Goal: Task Accomplishment & Management: Manage account settings

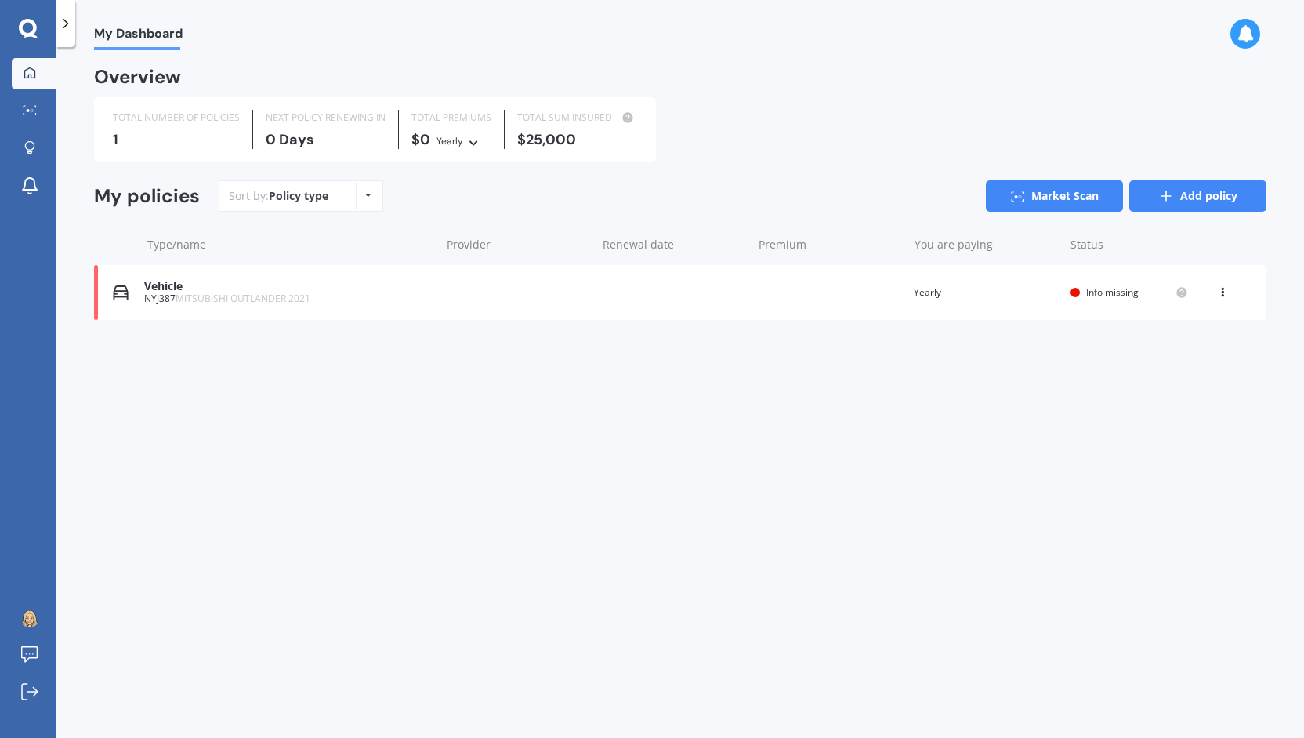
click at [1156, 205] on link "Add policy" at bounding box center [1197, 195] width 137 height 31
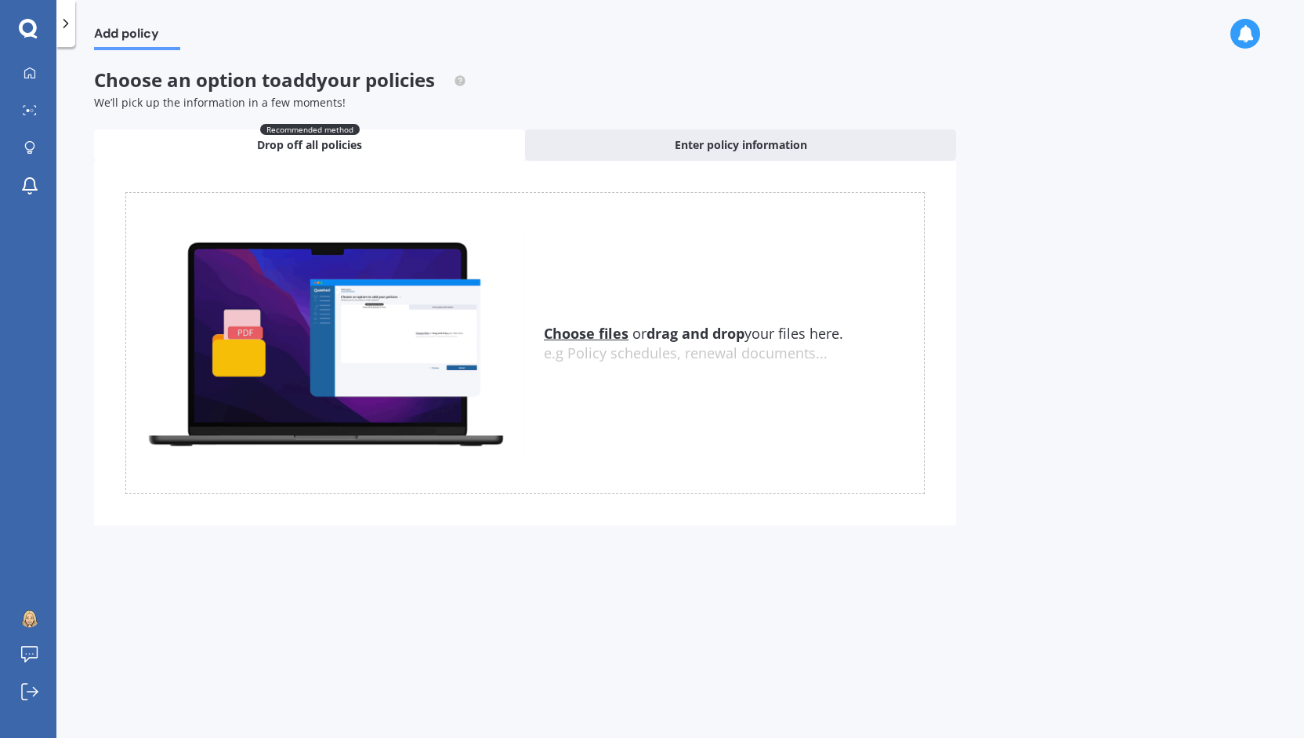
click at [583, 333] on u "Choose files" at bounding box center [586, 333] width 85 height 19
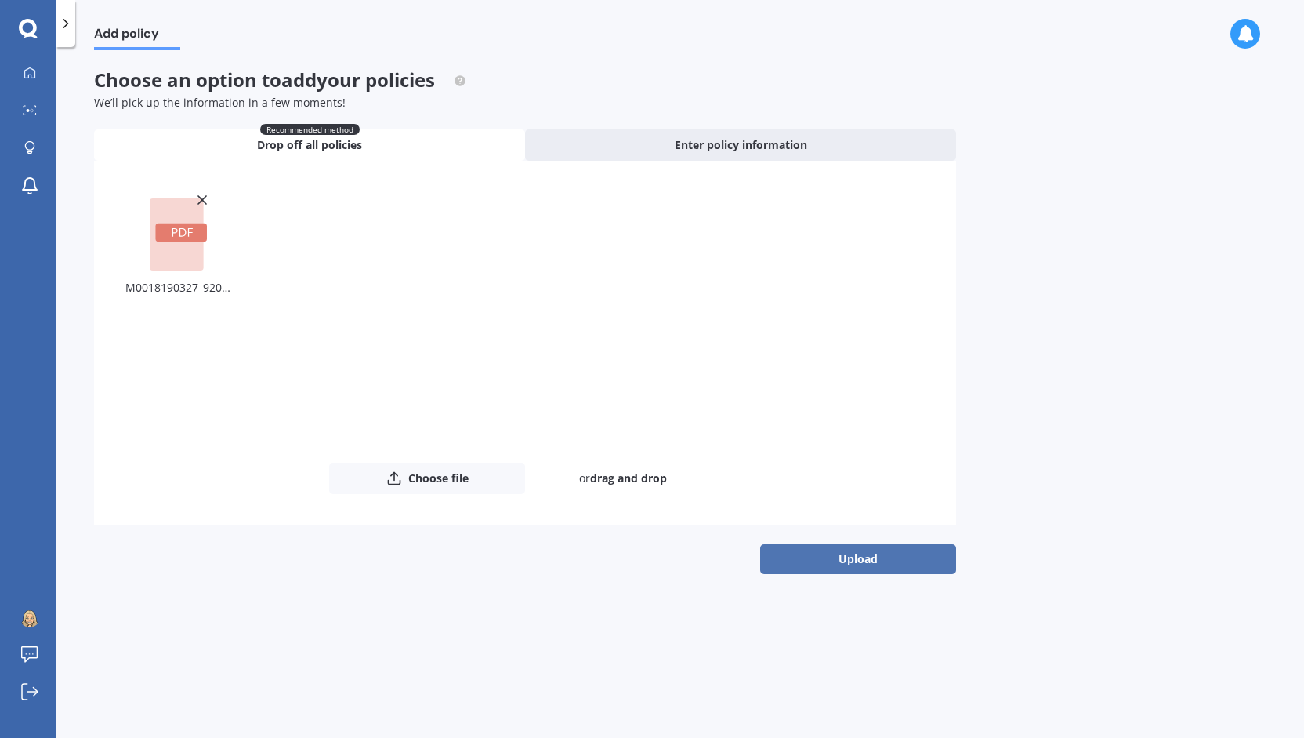
click at [806, 550] on button "Upload" at bounding box center [858, 559] width 196 height 30
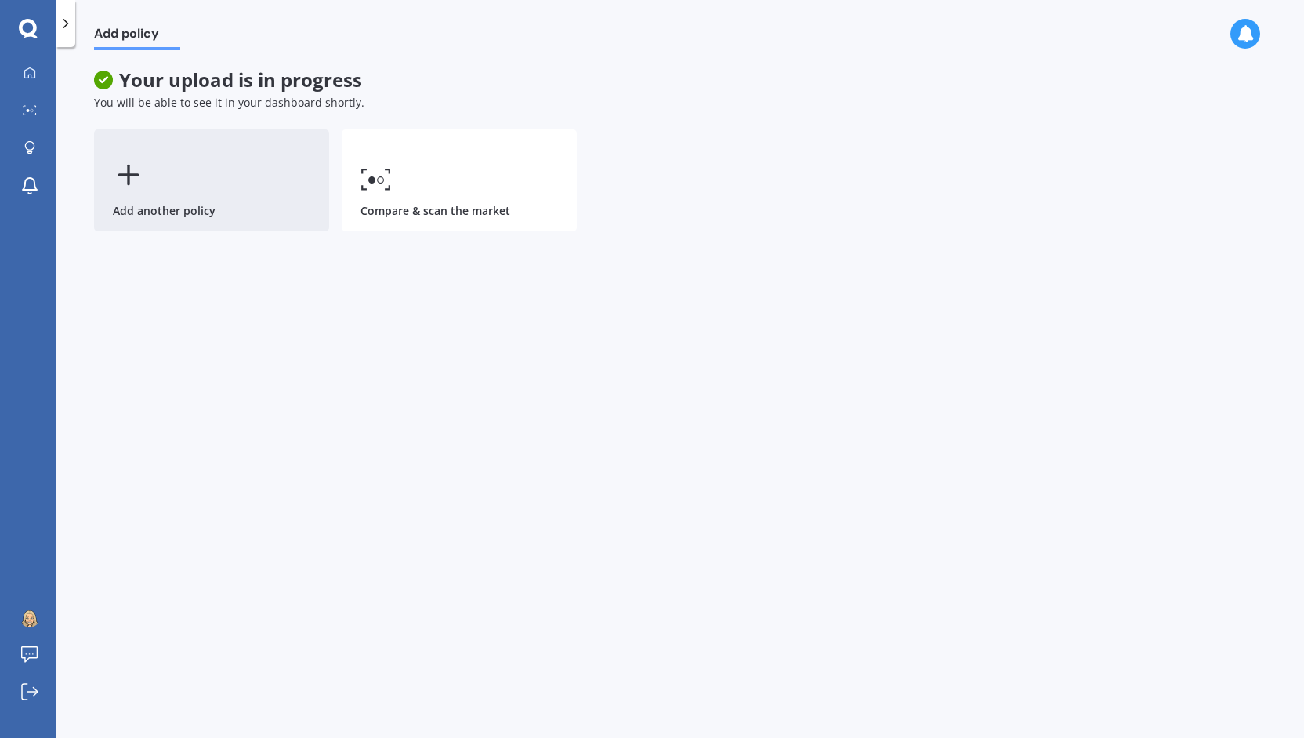
click at [136, 159] on icon at bounding box center [128, 174] width 31 height 31
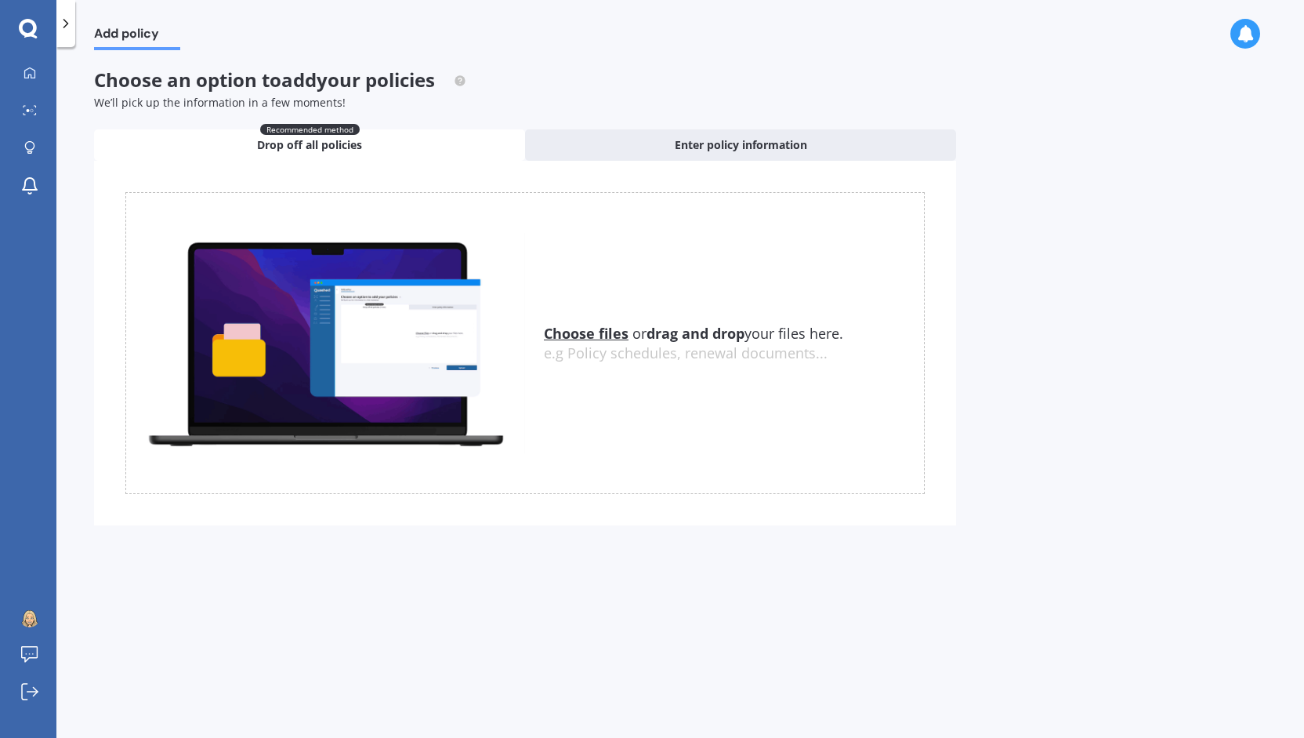
click at [594, 330] on u "Choose files" at bounding box center [586, 333] width 85 height 19
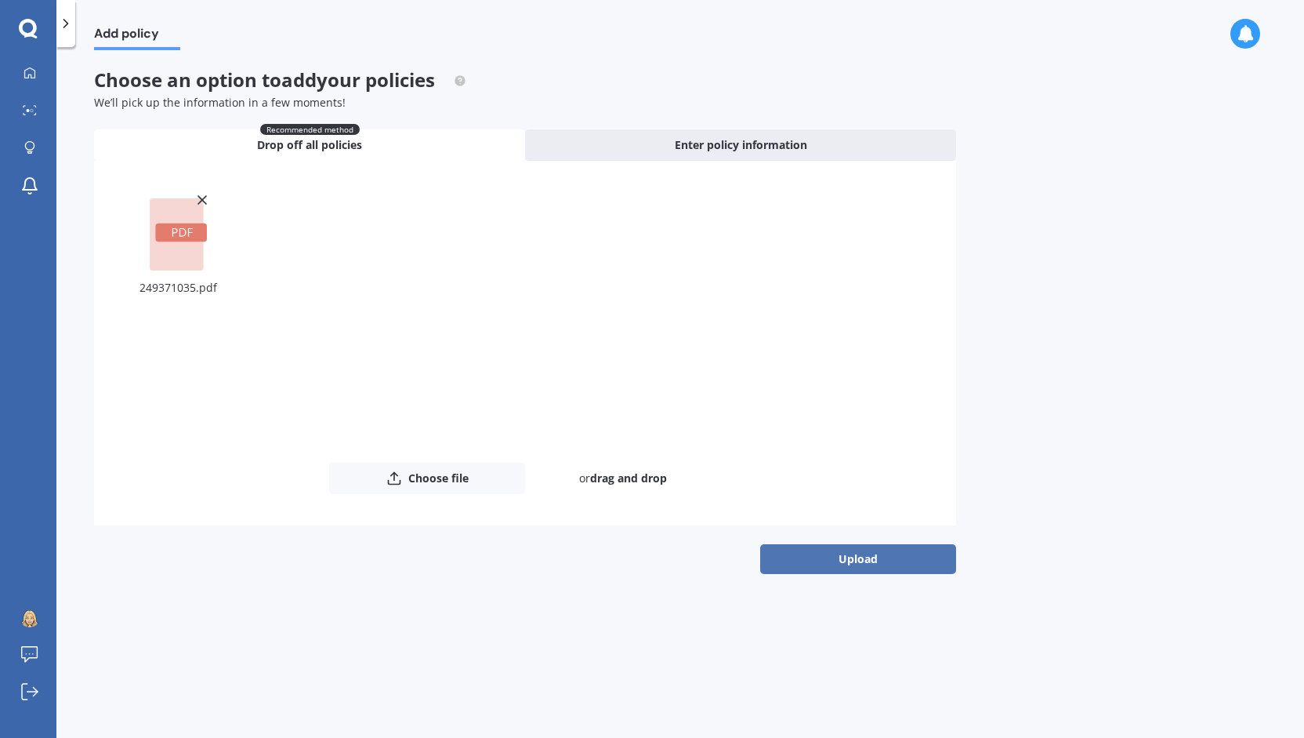
click at [861, 554] on button "Upload" at bounding box center [858, 559] width 196 height 30
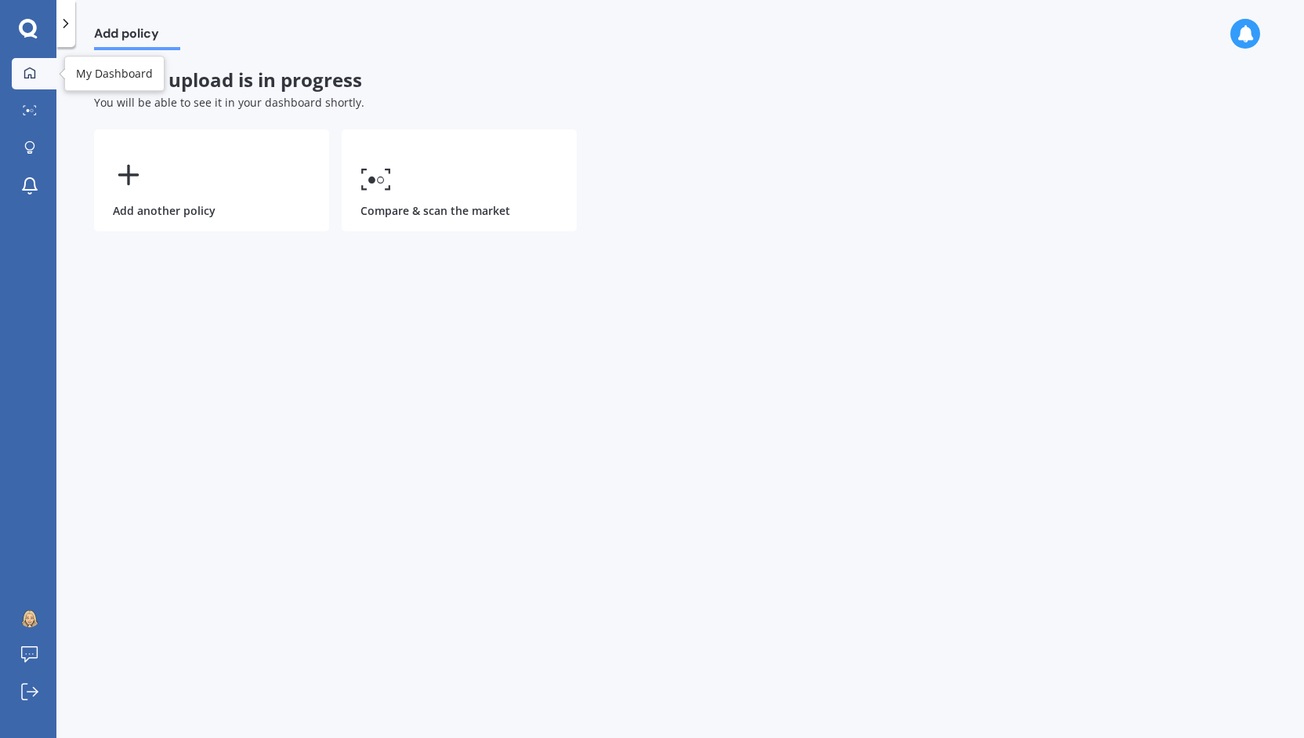
click at [34, 76] on icon at bounding box center [29, 72] width 11 height 11
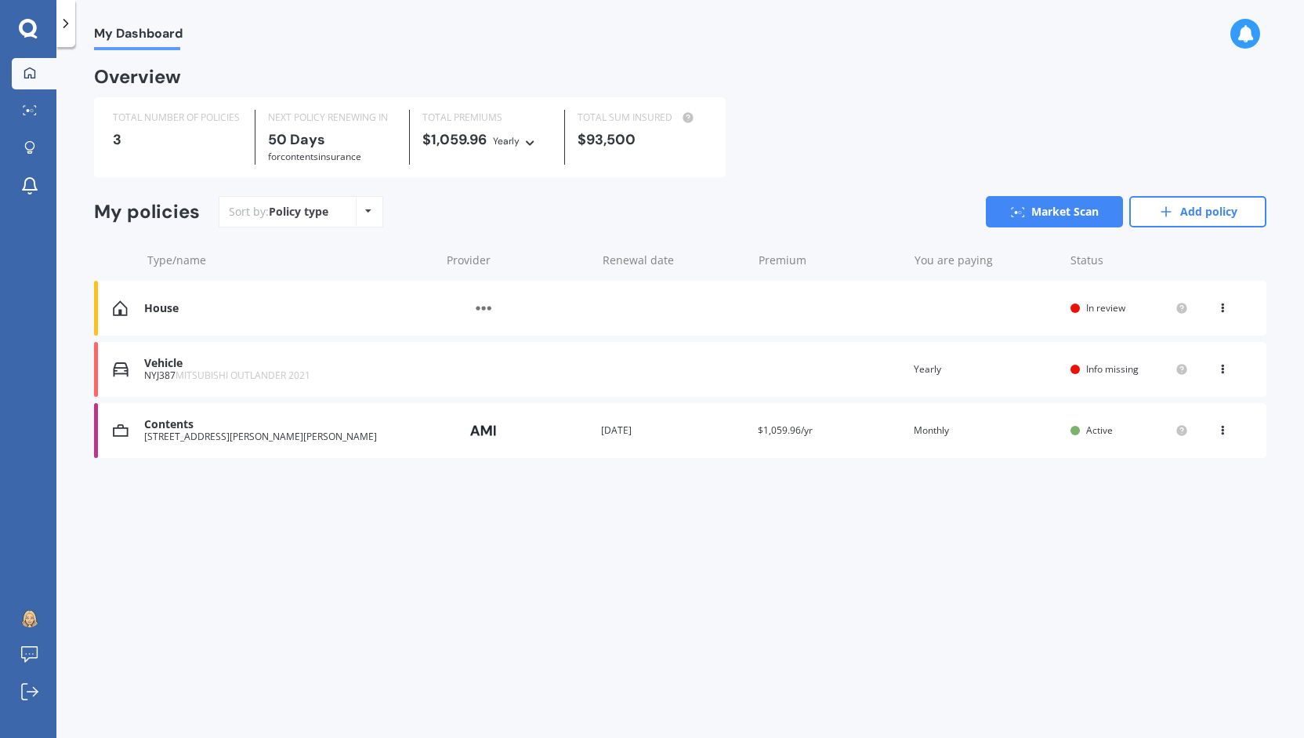
click at [411, 368] on div "Vehicle" at bounding box center [288, 363] width 288 height 13
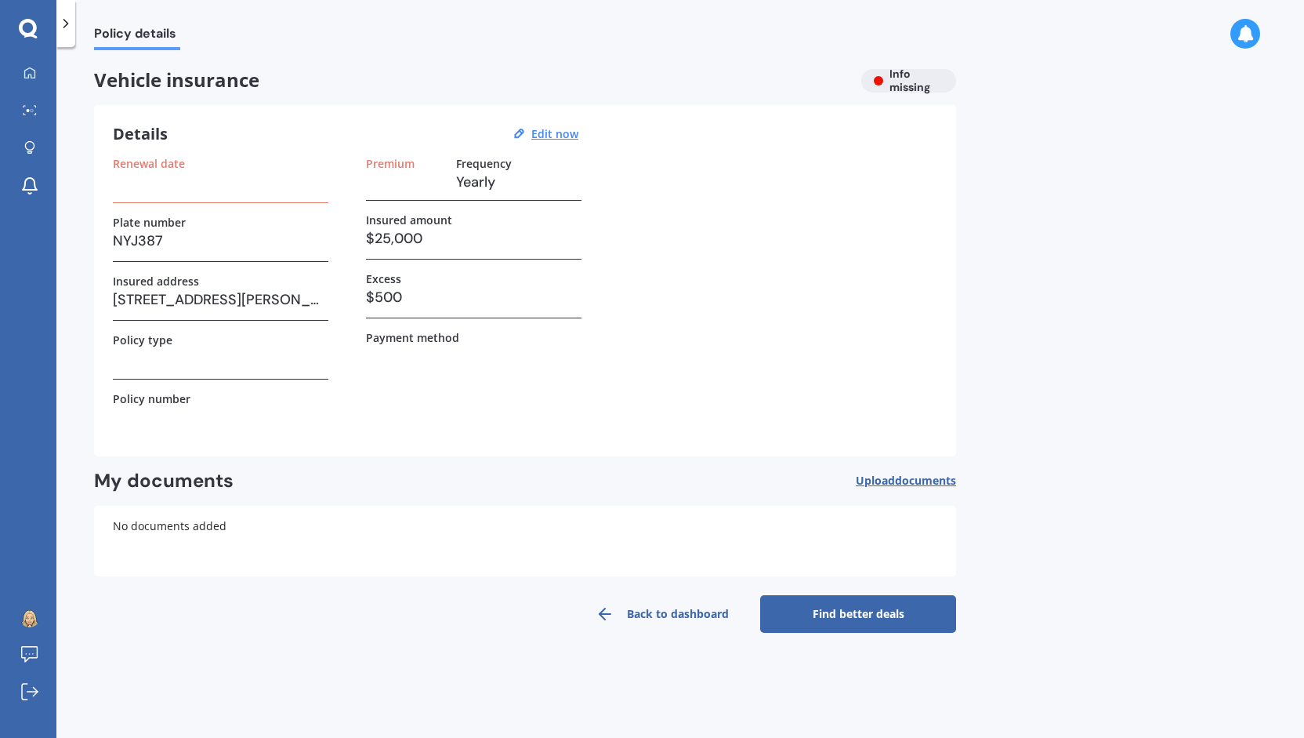
click at [191, 198] on div "Renewal date" at bounding box center [221, 180] width 216 height 46
click at [560, 133] on u "Edit now" at bounding box center [554, 133] width 47 height 15
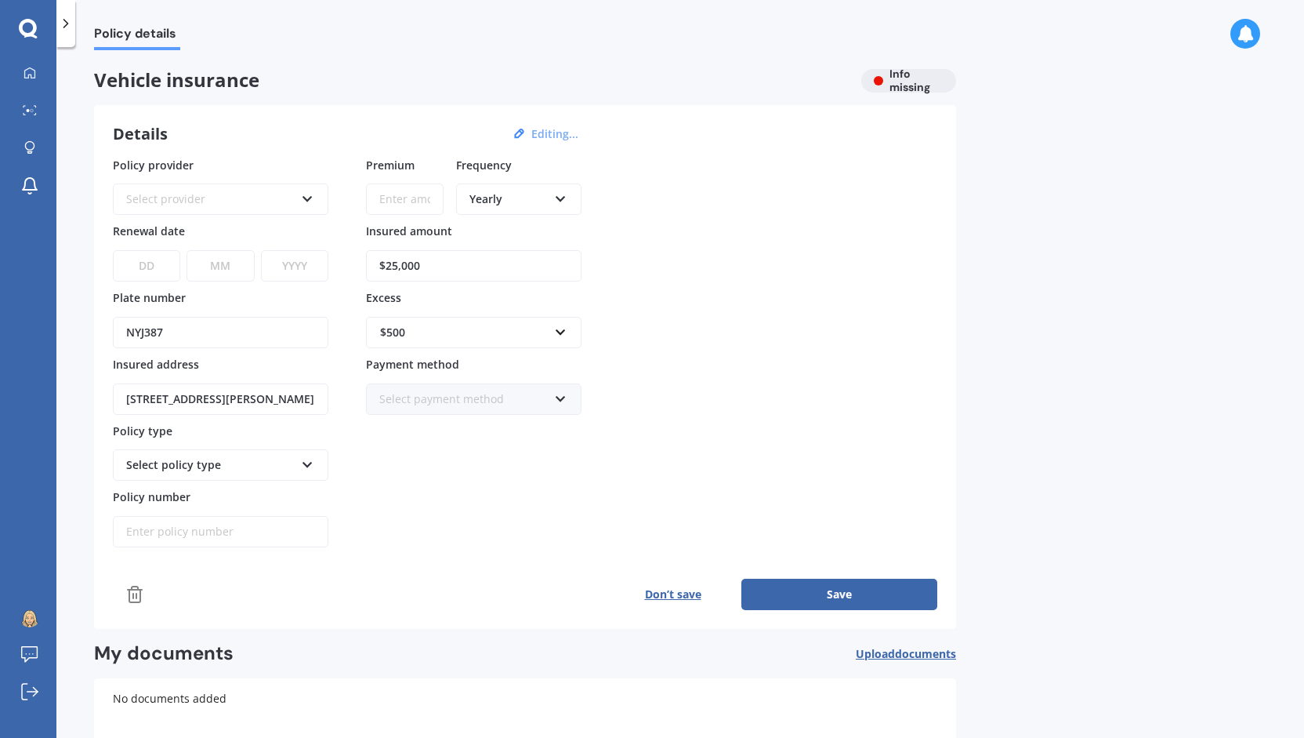
click at [234, 194] on div "Select provider" at bounding box center [210, 198] width 169 height 17
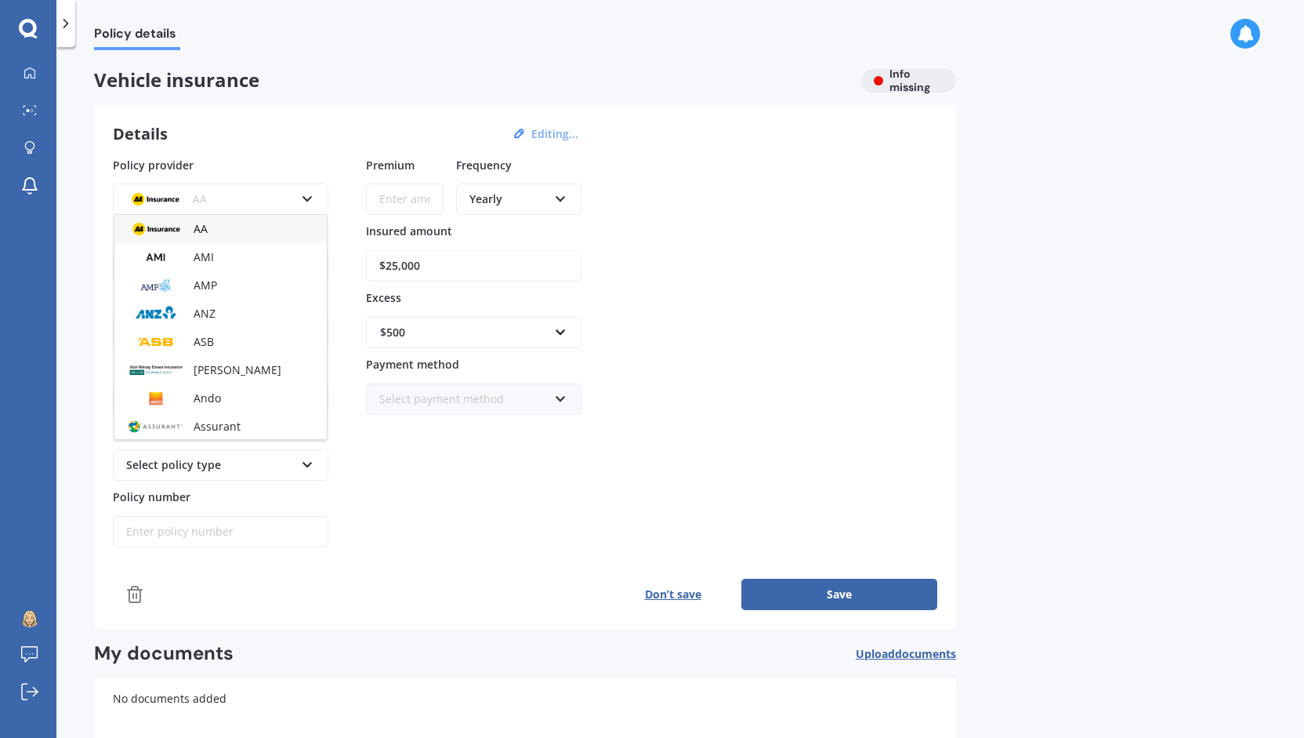
click at [234, 194] on div "AA" at bounding box center [210, 198] width 169 height 17
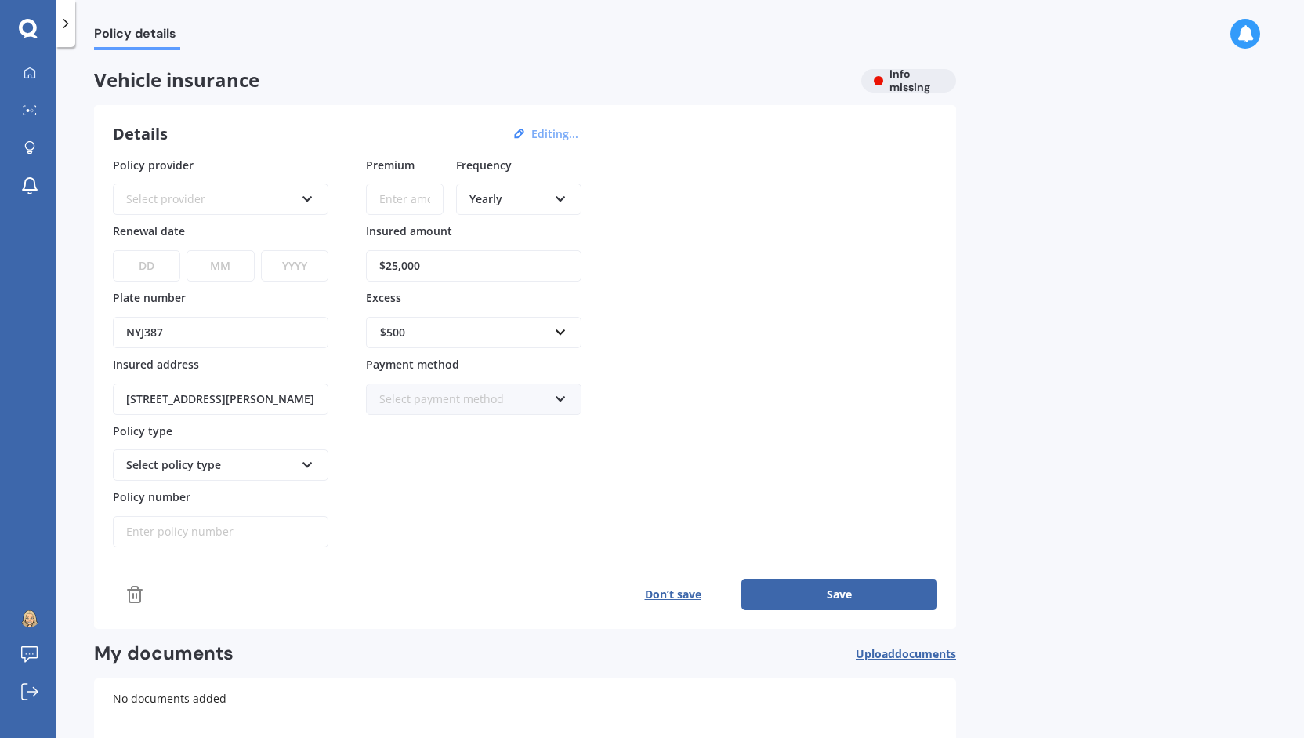
click at [254, 204] on div "Select provider" at bounding box center [210, 198] width 169 height 17
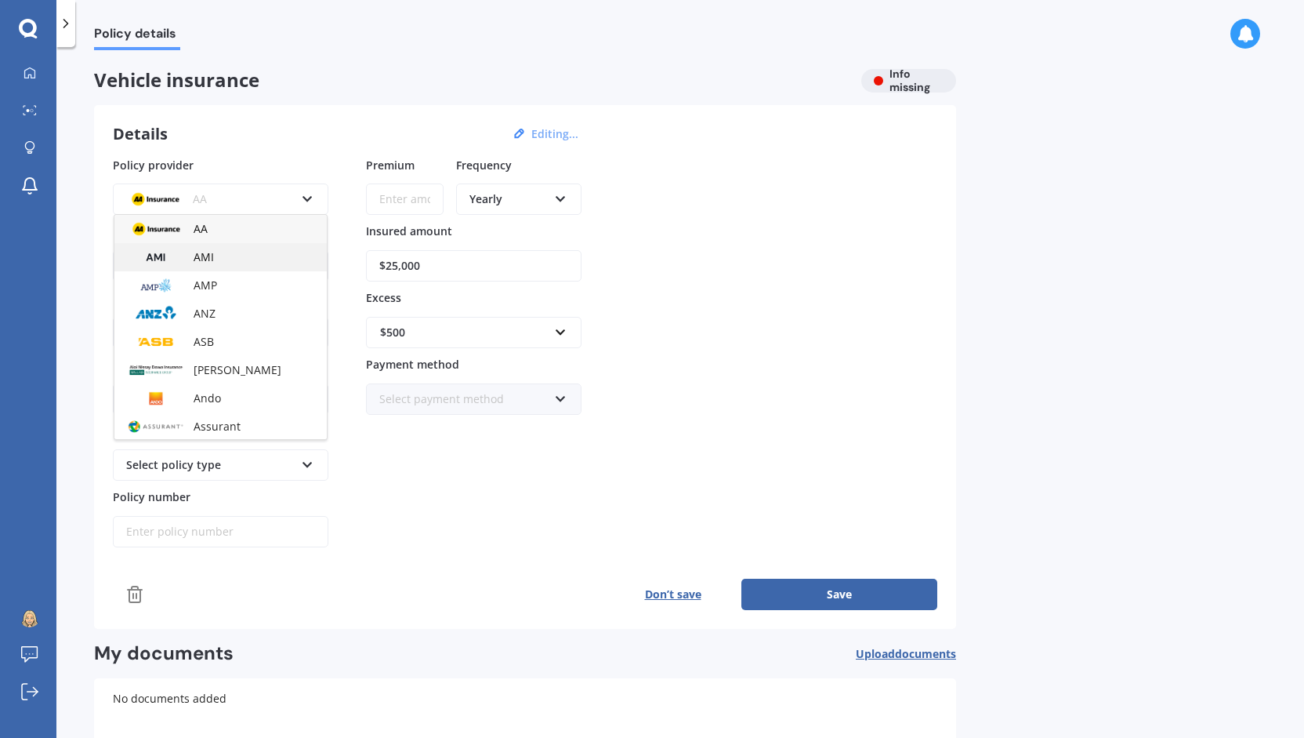
click at [238, 252] on div "AMI" at bounding box center [220, 257] width 212 height 28
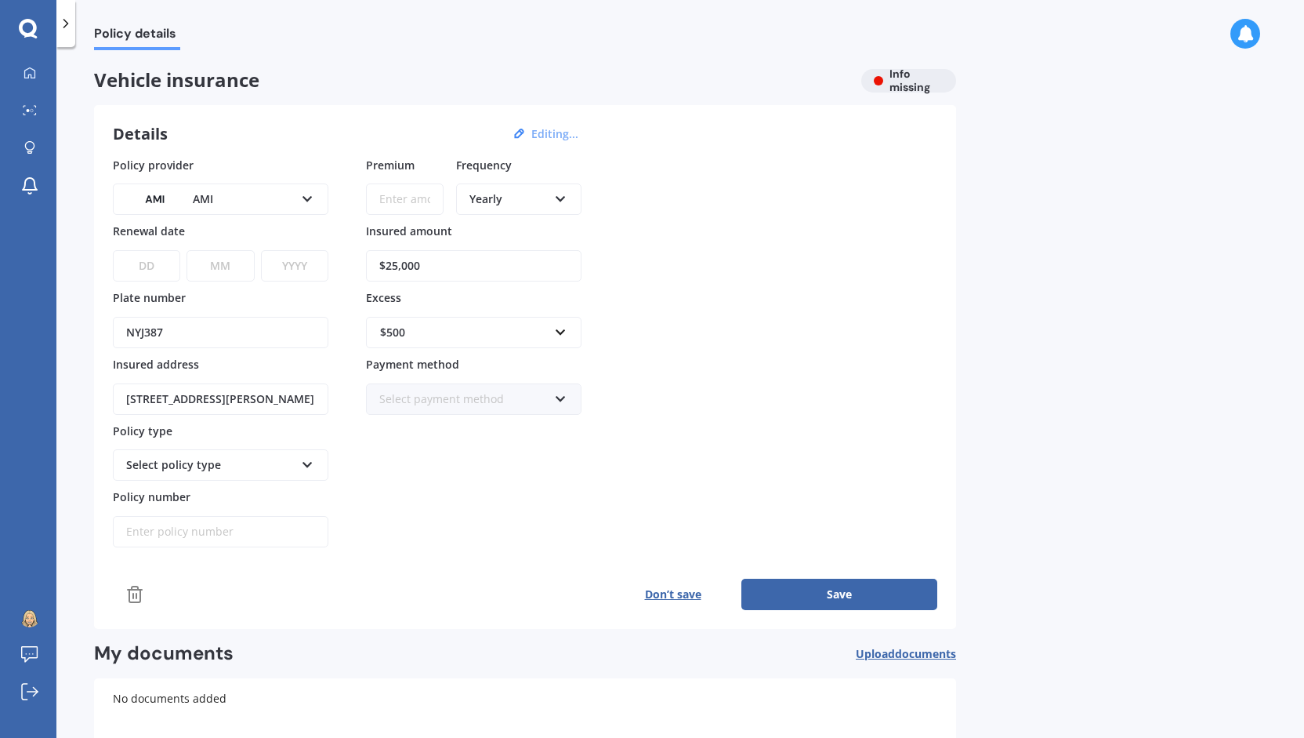
click at [158, 260] on select "DD 01 02 03 04 05 06 07 08 09 10 11 12 13 14 15 16 17 18 19 20 21 22 23 24 25 2…" at bounding box center [146, 265] width 67 height 31
select select "23"
click at [113, 250] on select "DD 01 02 03 04 05 06 07 08 09 10 11 12 13 14 15 16 17 18 19 20 21 22 23 24 25 2…" at bounding box center [146, 265] width 67 height 31
click at [234, 270] on select "MM 01 02 03 04 05 06 07 08 09 10 11 12" at bounding box center [220, 265] width 67 height 31
select select "11"
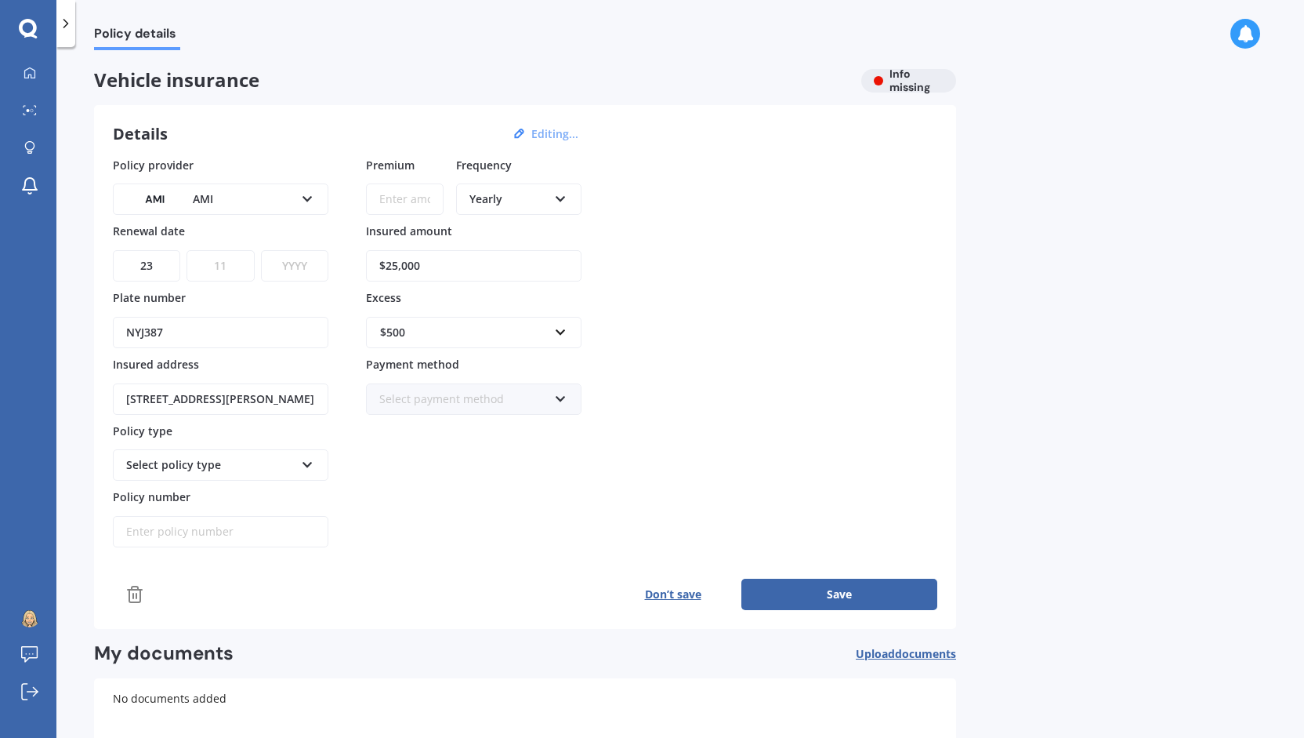
click at [187, 250] on select "MM 01 02 03 04 05 06 07 08 09 10 11 12" at bounding box center [220, 265] width 67 height 31
click at [290, 263] on select "YYYY 2027 2026 2025 2024 2023 2022 2021 2020 2019 2018 2017 2016 2015 2014 2013…" at bounding box center [294, 265] width 67 height 31
select select "2025"
click at [261, 250] on select "YYYY 2027 2026 2025 2024 2023 2022 2021 2020 2019 2018 2017 2016 2015 2014 2013…" at bounding box center [294, 265] width 67 height 31
click at [384, 194] on input "Premium" at bounding box center [405, 198] width 78 height 31
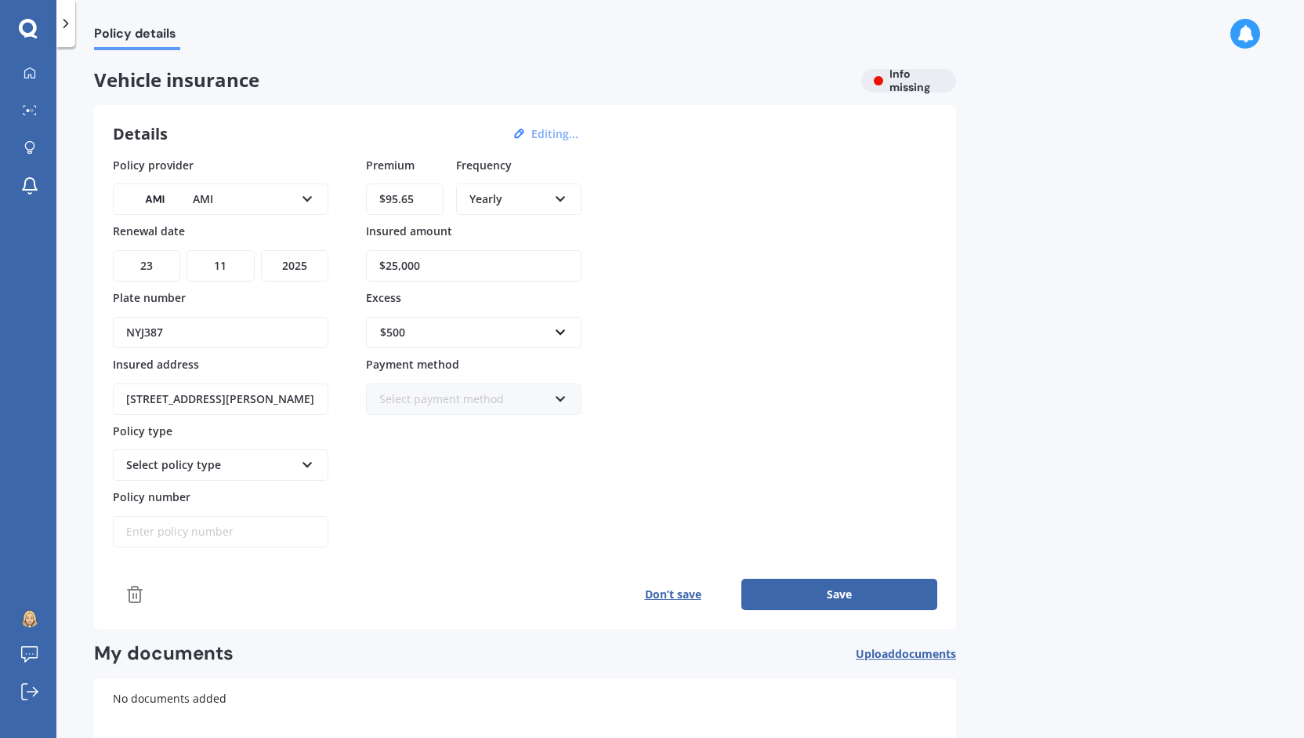
type input "$95.65"
click at [504, 194] on div "Yearly" at bounding box center [508, 198] width 78 height 17
click at [506, 316] on span "Monthly" at bounding box center [491, 313] width 43 height 15
drag, startPoint x: 459, startPoint y: 256, endPoint x: 320, endPoint y: 250, distance: 138.9
click at [320, 250] on div "Policy provider AMI AA AMI AMP ANZ ASB Aioi Nissay Dowa Ando Assurant Autosure …" at bounding box center [525, 352] width 825 height 391
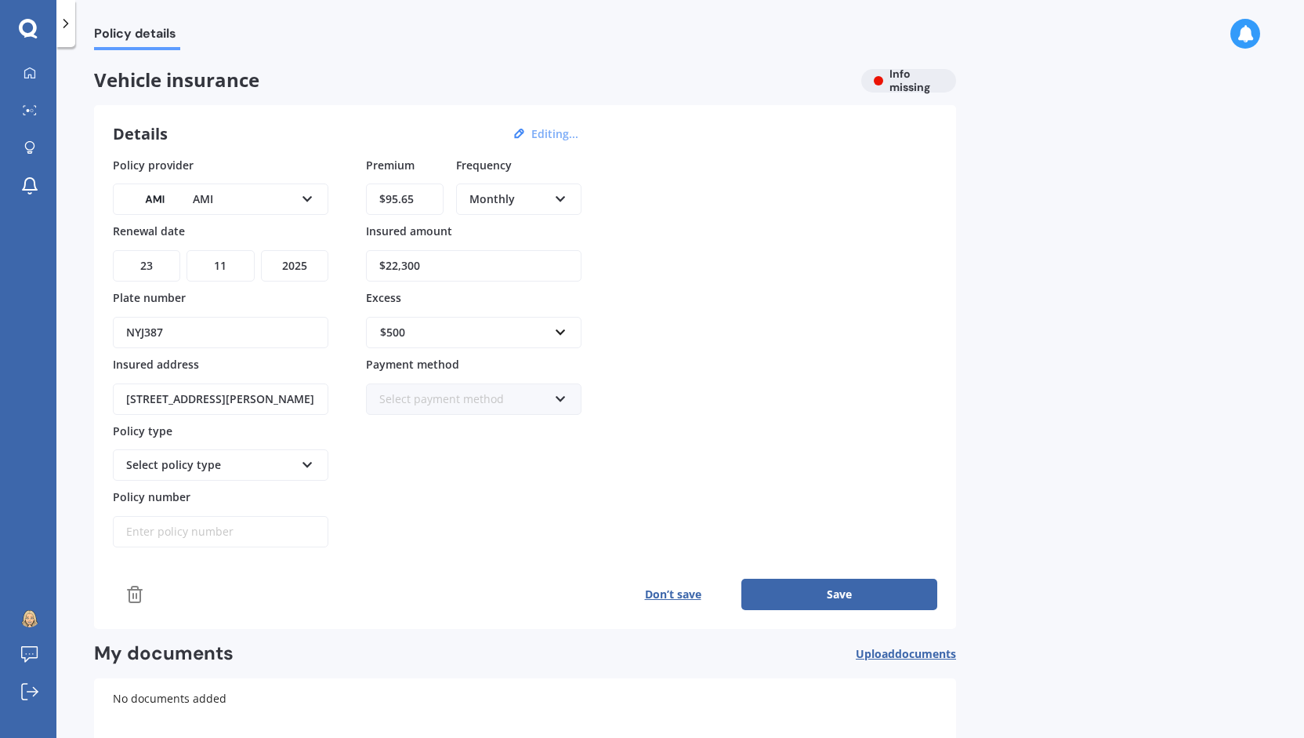
type input "$22,300"
click at [406, 338] on input "text" at bounding box center [468, 332] width 201 height 30
type input "2000"
click at [762, 230] on div "Policy provider AMI AA AMI AMP ANZ ASB Aioi Nissay Dowa Ando Assurant Autosure …" at bounding box center [525, 352] width 825 height 391
click at [227, 465] on div "Select policy type" at bounding box center [210, 464] width 169 height 17
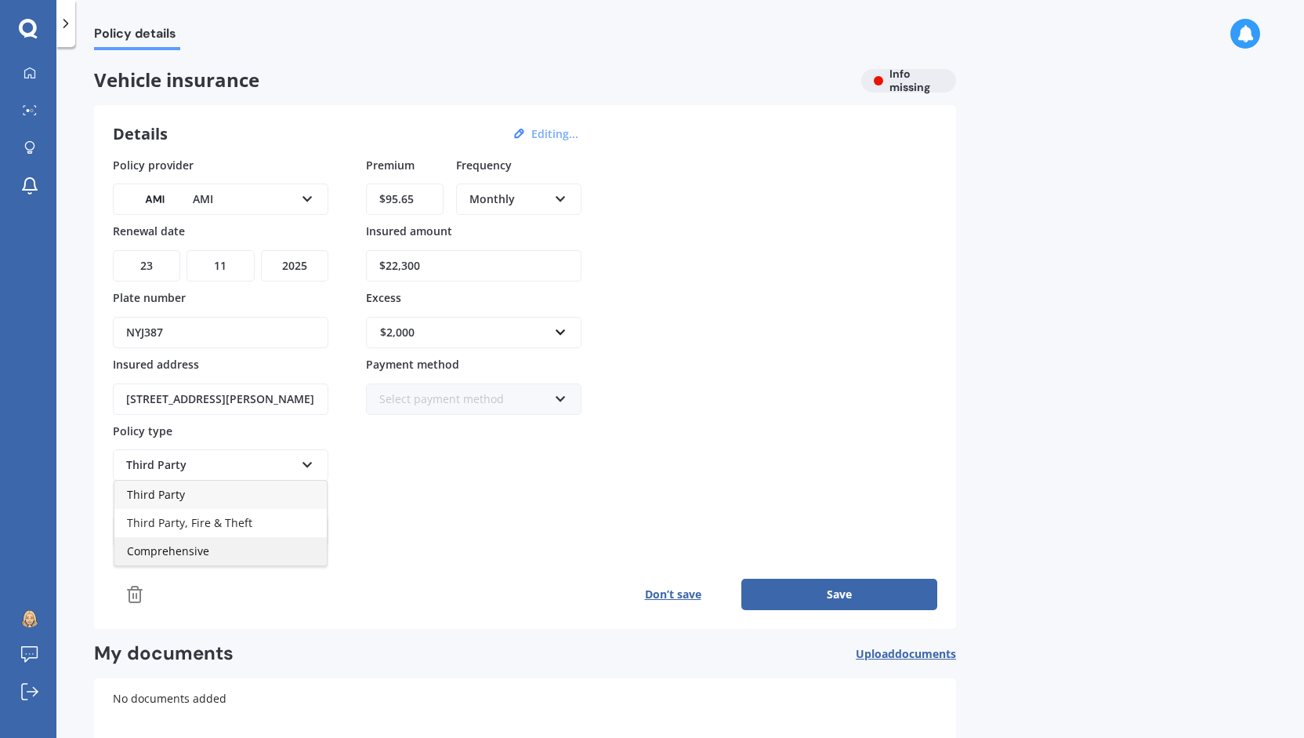
click at [216, 541] on div "Comprehensive" at bounding box center [220, 551] width 212 height 28
click at [245, 533] on input "Policy number" at bounding box center [221, 531] width 216 height 31
click at [243, 529] on input "Policy number" at bounding box center [221, 531] width 216 height 31
paste input "M0018190327"
type input "M0018190327"
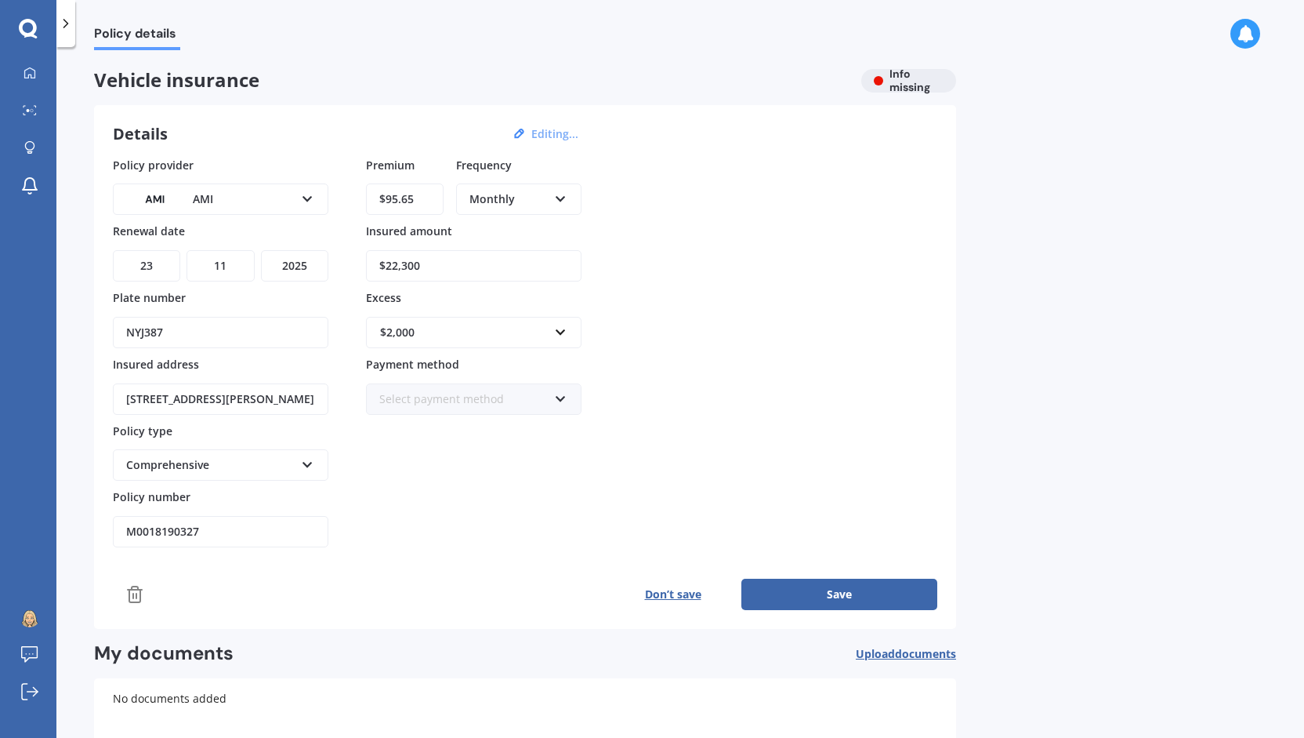
click at [614, 462] on div "Policy provider AMI AA AMI AMP ANZ ASB Aioi Nissay Dowa Ando Assurant Autosure …" at bounding box center [525, 352] width 825 height 391
click at [870, 583] on button "Save" at bounding box center [839, 593] width 196 height 31
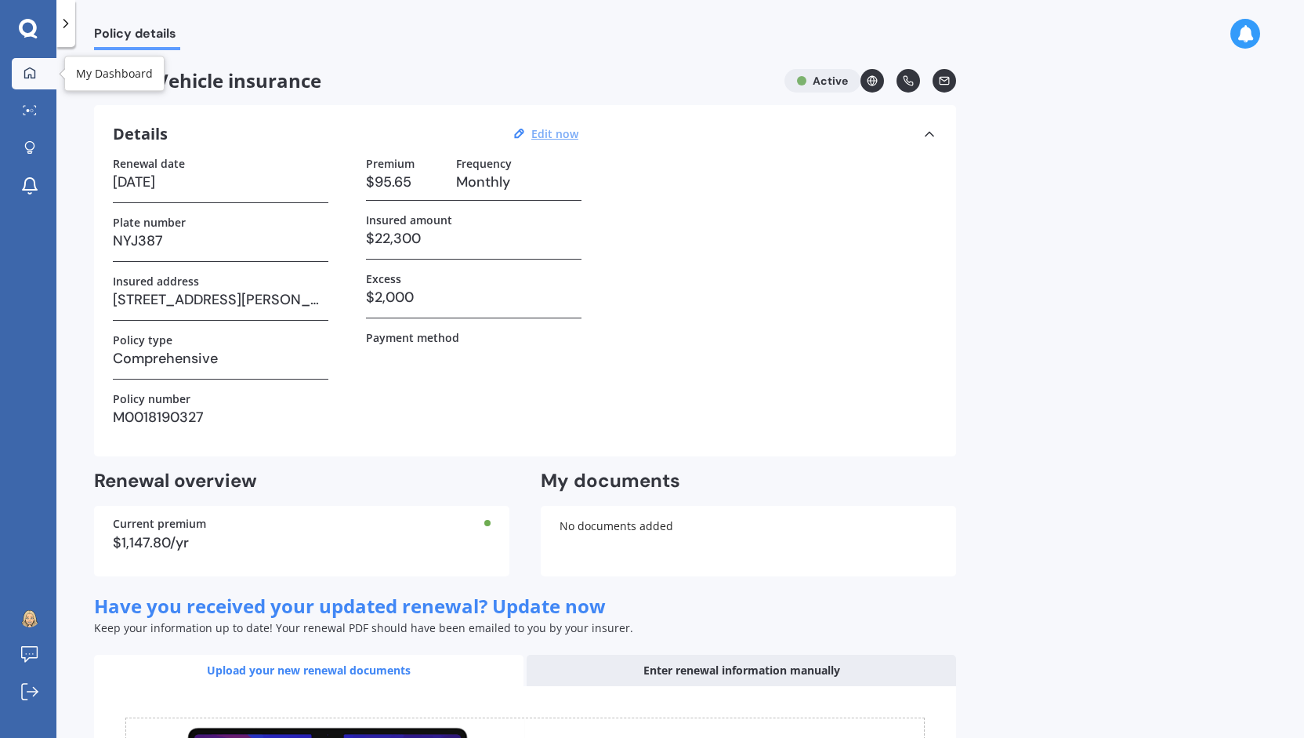
click at [33, 81] on link "My Dashboard" at bounding box center [34, 73] width 45 height 31
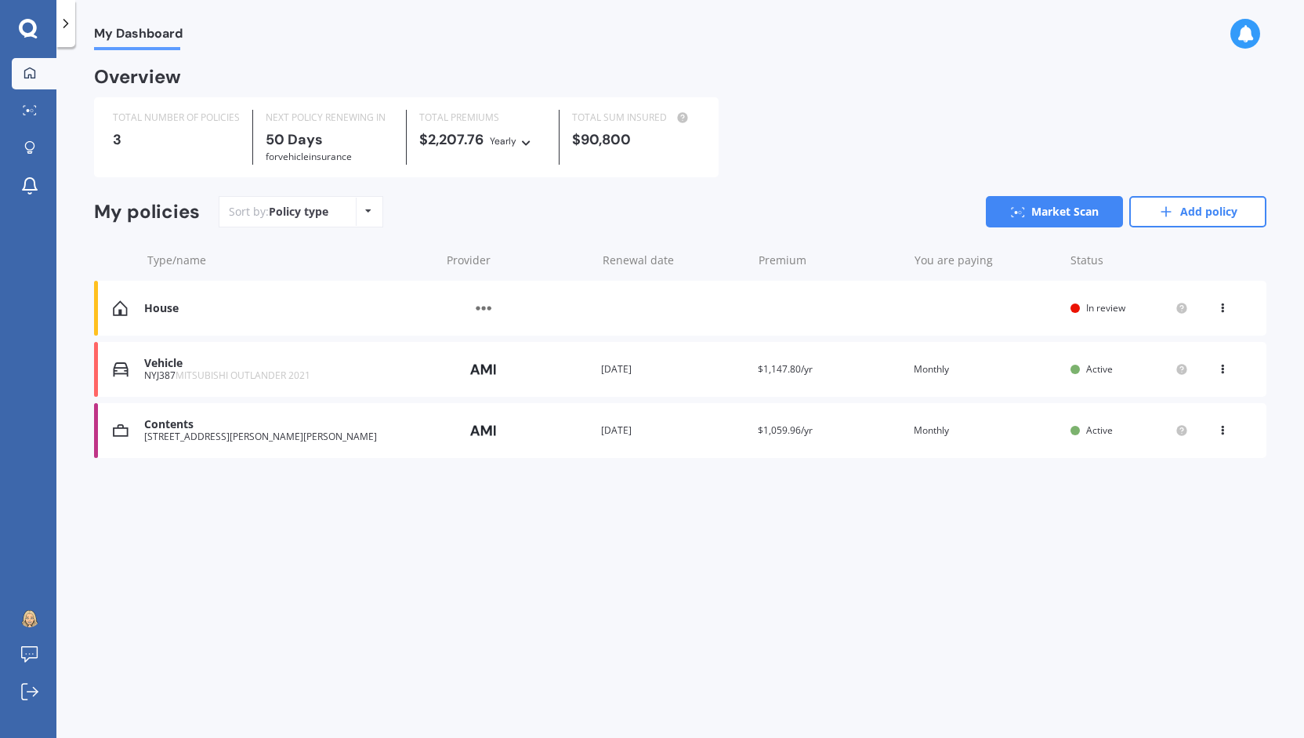
click at [549, 308] on div "Provider" at bounding box center [516, 308] width 144 height 30
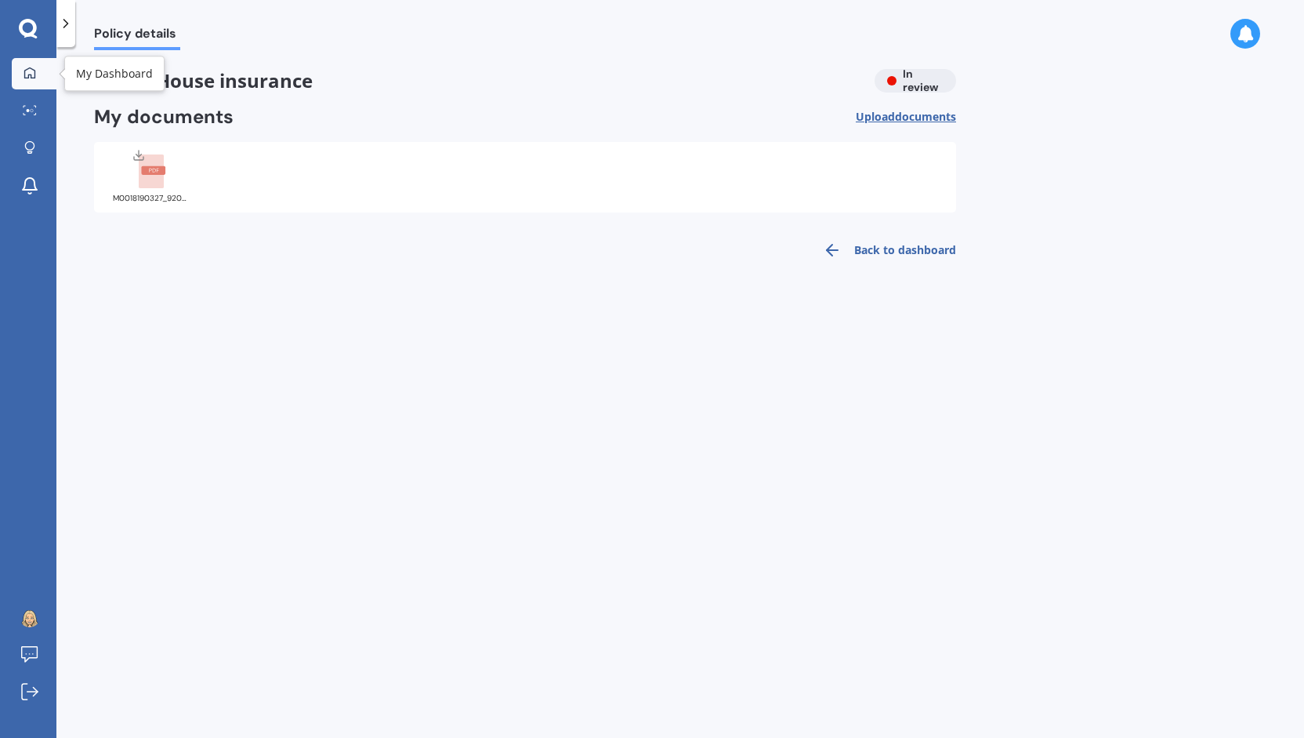
click at [42, 72] on link "My Dashboard" at bounding box center [34, 73] width 45 height 31
